Goal: Contribute content

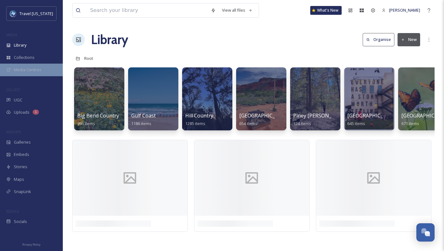
click at [27, 68] on span "Media Centres" at bounding box center [28, 70] width 28 height 6
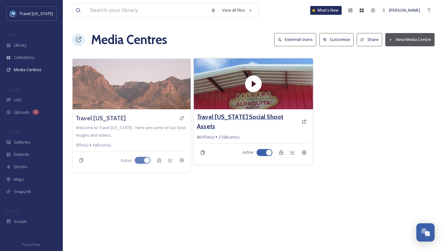
click at [235, 117] on h3 "Travel [US_STATE] Social Shoot Assets" at bounding box center [248, 121] width 102 height 18
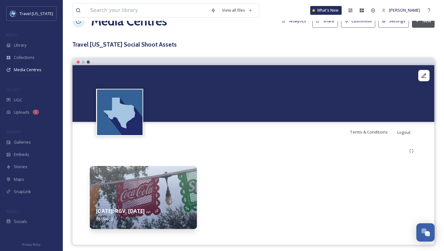
scroll to position [19, 0]
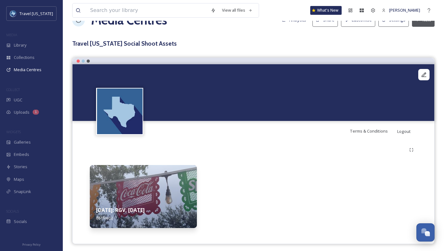
click at [145, 194] on img at bounding box center [143, 196] width 107 height 63
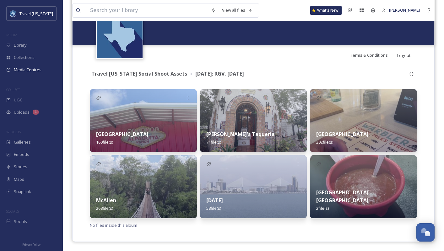
scroll to position [96, 0]
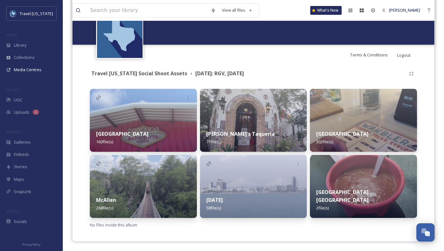
click at [334, 129] on div "Brownsville 302 file(s)" at bounding box center [363, 138] width 107 height 28
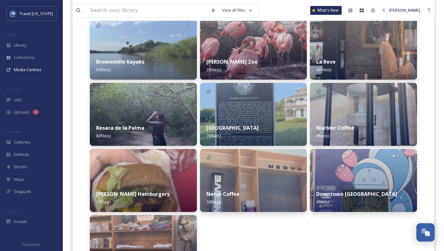
scroll to position [160, 0]
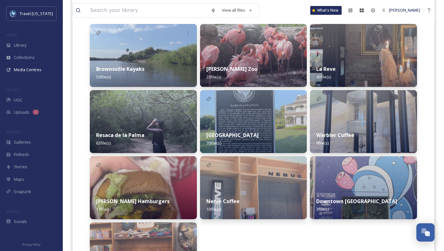
click at [130, 61] on div "Brownsville Kayaks 50 file(s)" at bounding box center [143, 73] width 107 height 28
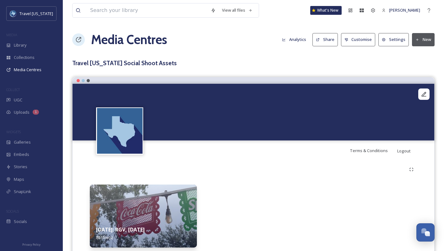
scroll to position [22, 0]
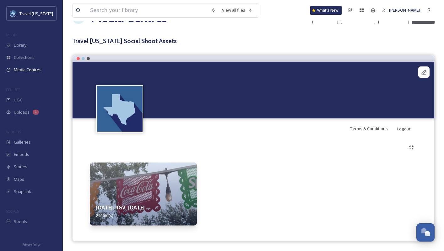
click at [141, 210] on strong "[DATE]: RGV, [DATE]" at bounding box center [120, 207] width 49 height 7
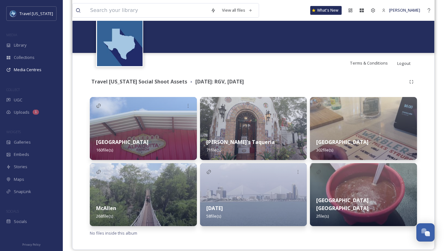
scroll to position [96, 0]
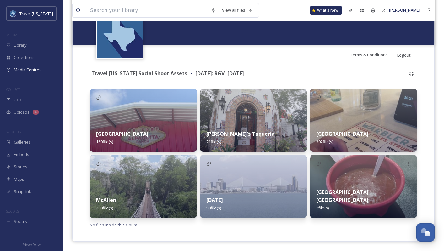
click at [144, 197] on div "McAllen 268 file(s)" at bounding box center [143, 204] width 107 height 28
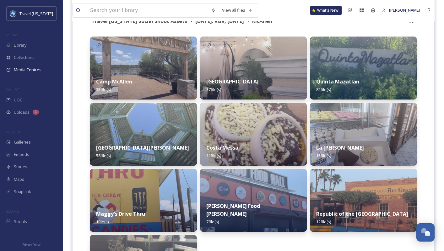
scroll to position [139, 0]
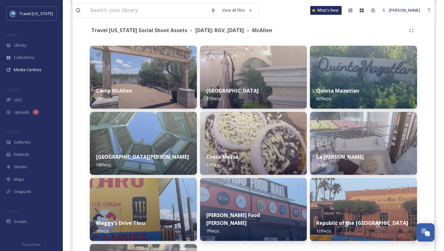
click at [340, 92] on strong "Quinta Mazatlan" at bounding box center [338, 90] width 43 height 7
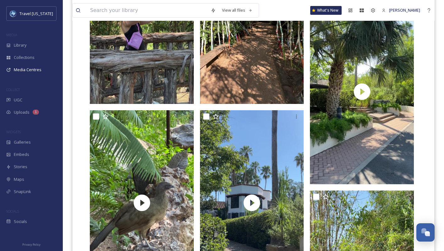
scroll to position [4490, 0]
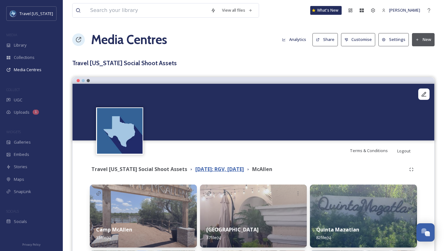
click at [217, 172] on strong "[DATE]: RGV, [DATE]" at bounding box center [220, 168] width 49 height 7
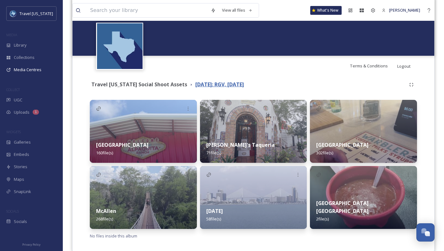
scroll to position [86, 0]
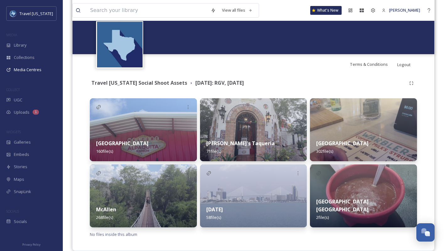
click at [343, 149] on div "Brownsville 302 file(s)" at bounding box center [363, 147] width 107 height 28
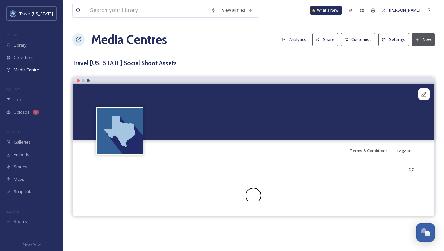
scroll to position [96, 0]
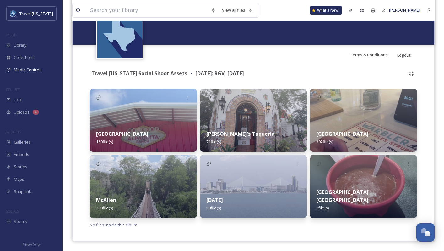
click at [242, 192] on div "[DATE] 58 file(s)" at bounding box center [253, 204] width 107 height 28
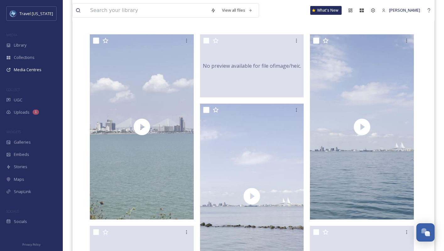
scroll to position [189, 0]
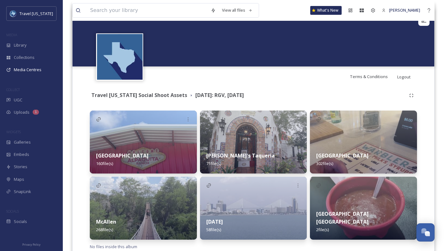
scroll to position [78, 0]
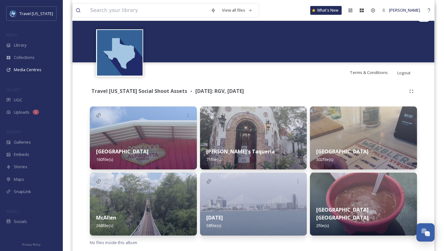
click at [339, 148] on strong "[GEOGRAPHIC_DATA]" at bounding box center [343, 151] width 52 height 7
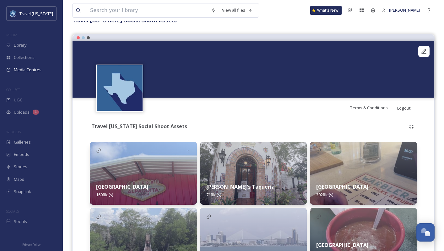
scroll to position [96, 0]
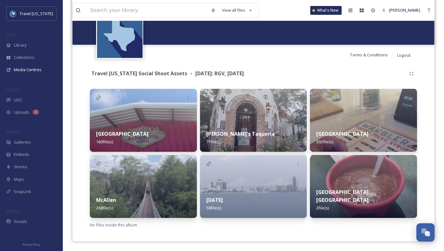
click at [255, 186] on img at bounding box center [253, 186] width 107 height 63
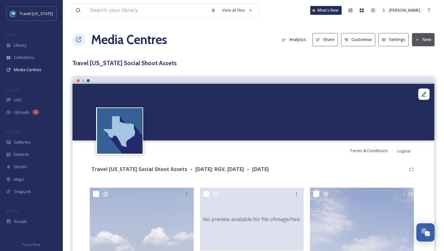
click at [424, 40] on button "New" at bounding box center [423, 39] width 23 height 13
click at [421, 54] on span "Add Files" at bounding box center [419, 54] width 17 height 6
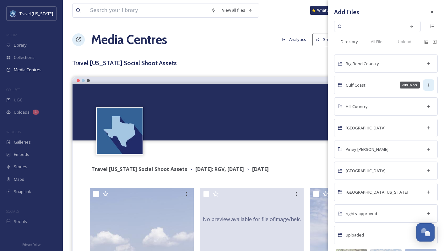
click at [428, 86] on icon at bounding box center [429, 84] width 5 height 5
click at [403, 42] on span "Upload" at bounding box center [405, 42] width 14 height 6
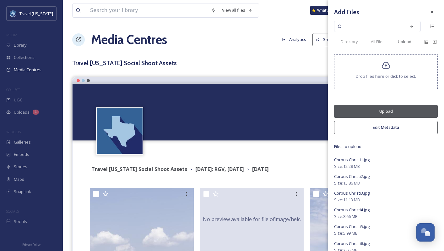
click at [386, 111] on button "Upload" at bounding box center [386, 111] width 104 height 13
